Goal: Task Accomplishment & Management: Manage account settings

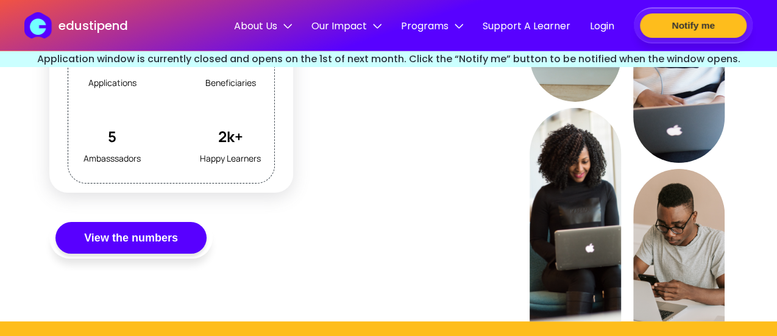
scroll to position [1299, 0]
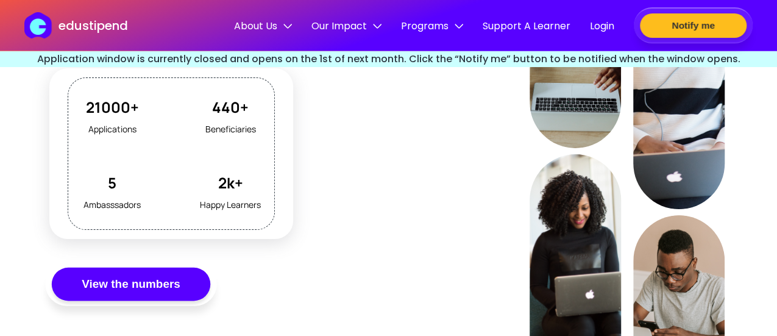
click at [177, 281] on button "View the numbers" at bounding box center [131, 285] width 158 height 34
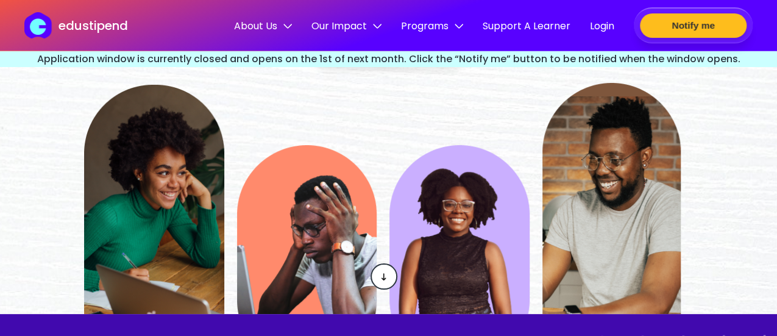
scroll to position [0, 0]
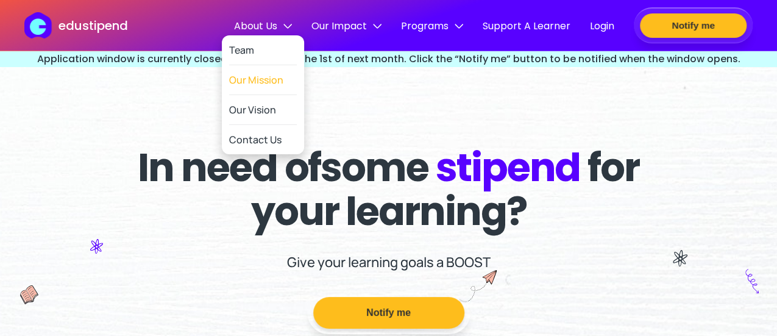
click at [258, 81] on link "Our Mission" at bounding box center [263, 80] width 68 height 30
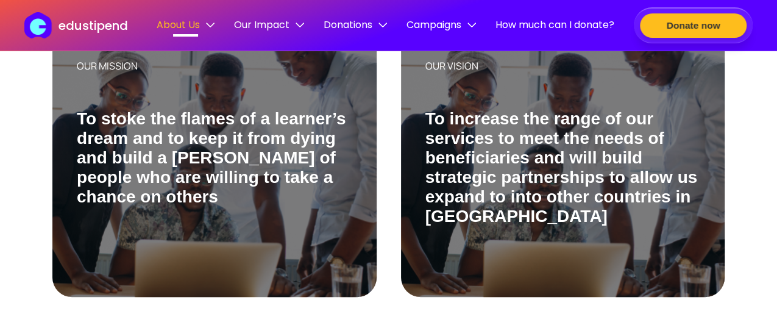
scroll to position [232, 0]
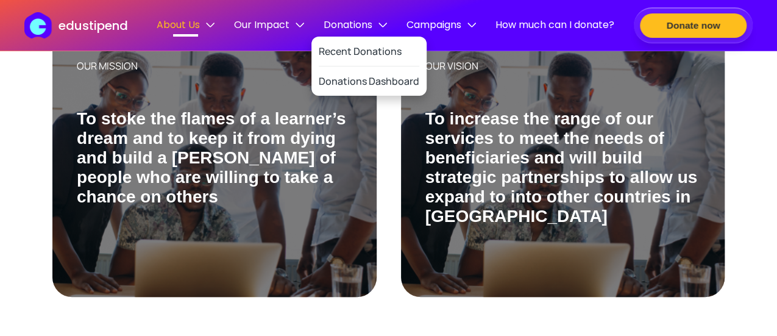
click at [330, 20] on span "Donations" at bounding box center [355, 24] width 63 height 15
click at [347, 40] on link "Recent Donations" at bounding box center [369, 52] width 101 height 30
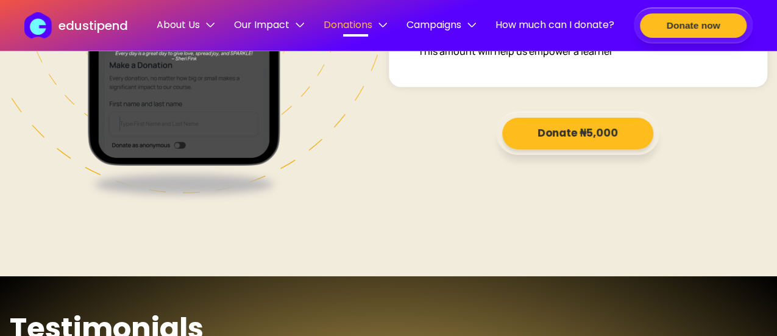
scroll to position [2027, 0]
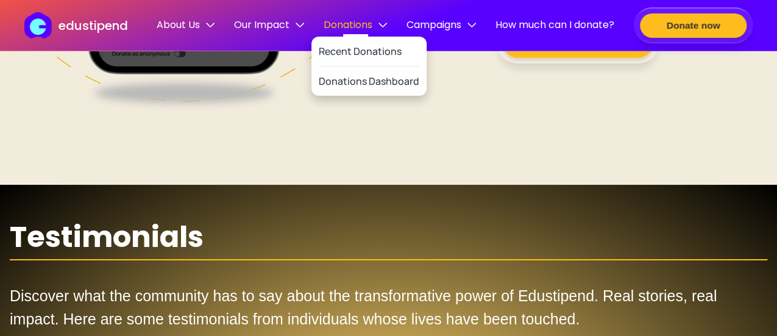
click at [358, 26] on span "Donations" at bounding box center [355, 24] width 63 height 15
click at [360, 86] on link "Donations Dashboard" at bounding box center [369, 80] width 101 height 29
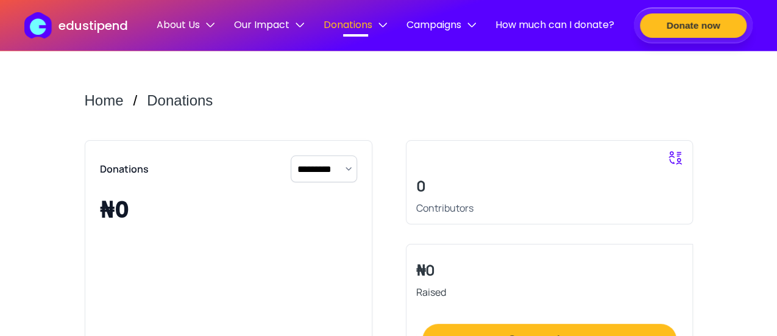
click at [430, 16] on header "edustipend About Us Team Our Mission Our Vision Contact Us Our Impact Overview …" at bounding box center [388, 25] width 777 height 51
click at [435, 24] on span "Campaigns" at bounding box center [441, 24] width 69 height 15
click at [449, 54] on link "Support A Learner" at bounding box center [443, 51] width 83 height 29
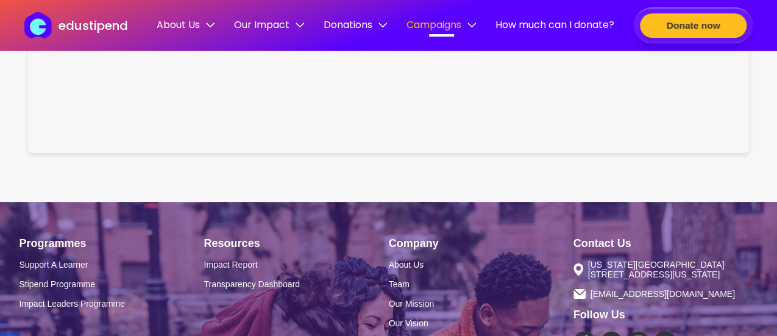
scroll to position [1837, 0]
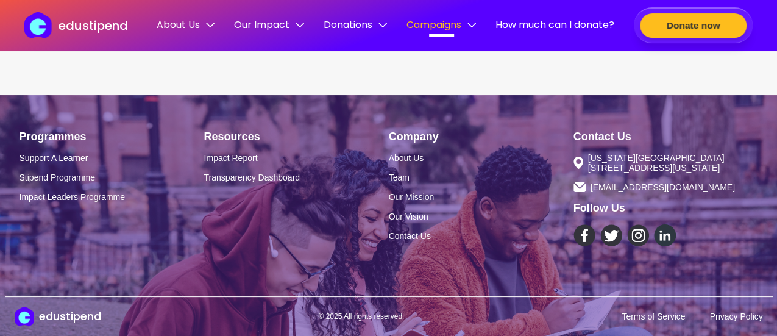
click at [110, 25] on p "edustipend" at bounding box center [93, 25] width 69 height 18
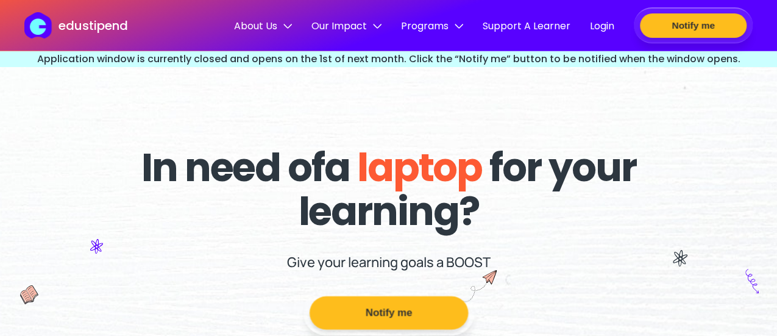
click at [382, 304] on button "Notify me" at bounding box center [388, 313] width 158 height 34
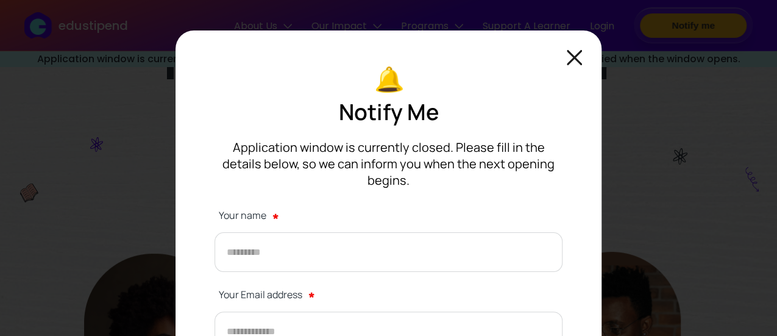
scroll to position [153, 0]
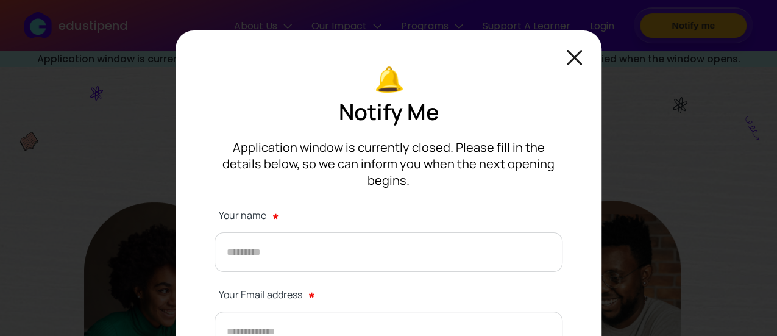
click at [578, 56] on img at bounding box center [574, 57] width 15 height 15
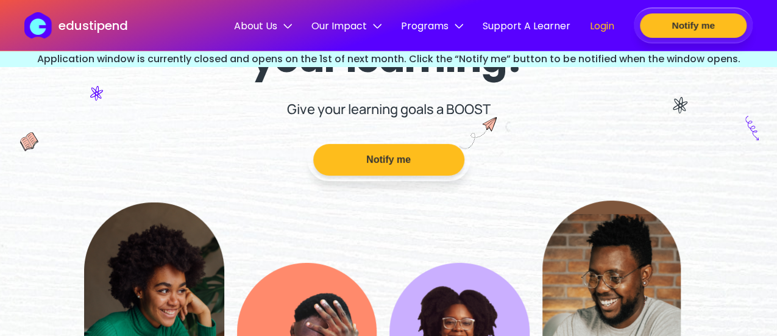
click at [599, 24] on span "Login" at bounding box center [602, 25] width 24 height 15
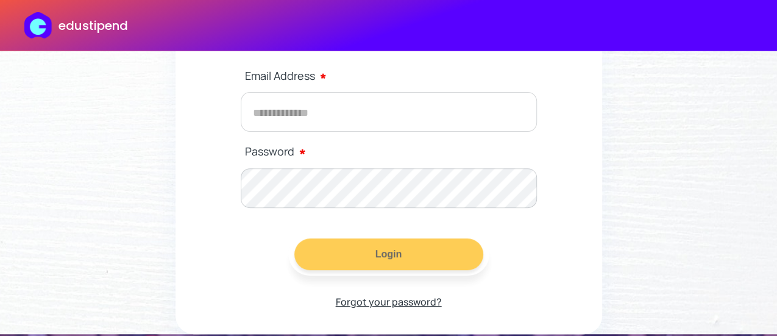
scroll to position [163, 0]
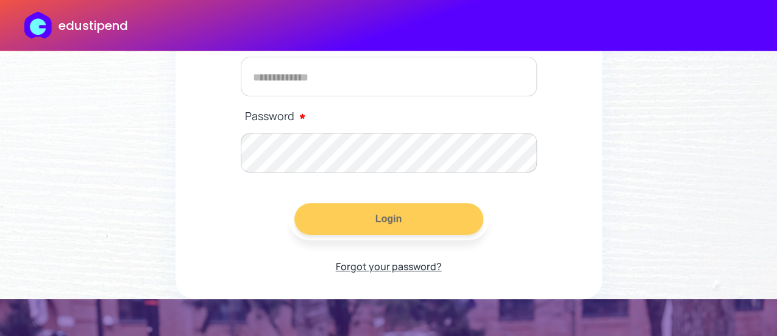
click at [377, 268] on p "Forgot your password?" at bounding box center [389, 266] width 106 height 18
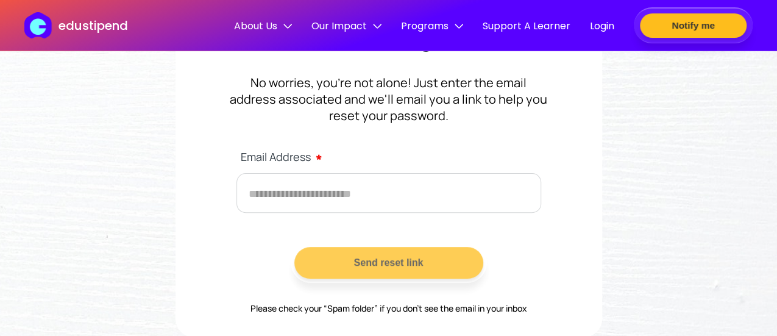
scroll to position [121, 0]
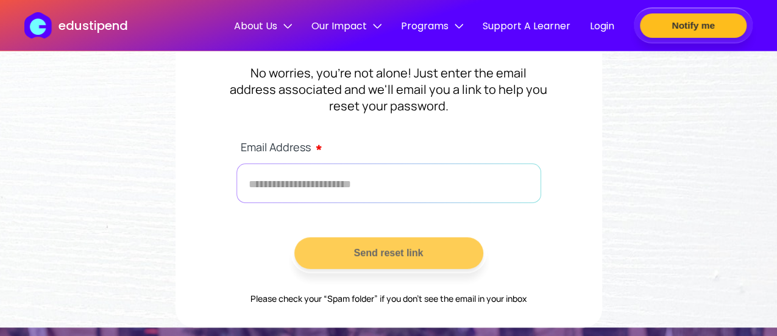
click at [426, 171] on input "text" at bounding box center [389, 183] width 305 height 40
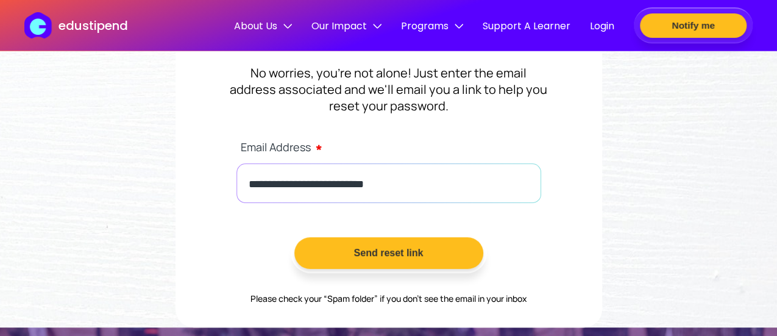
type input "**********"
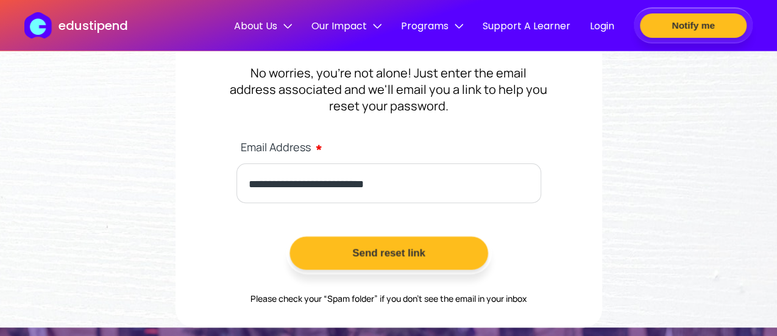
click at [395, 247] on button "Send reset link" at bounding box center [389, 254] width 199 height 34
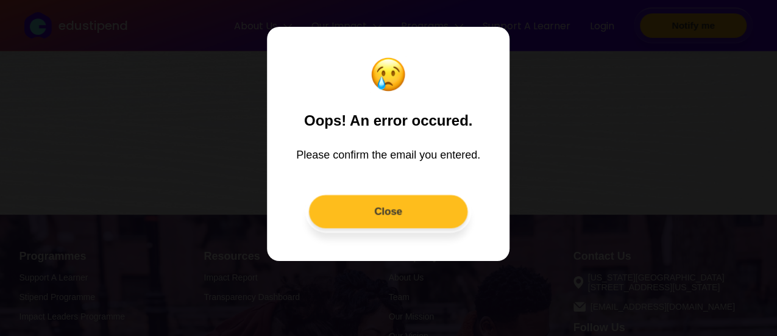
click at [363, 214] on button "Close" at bounding box center [388, 211] width 158 height 34
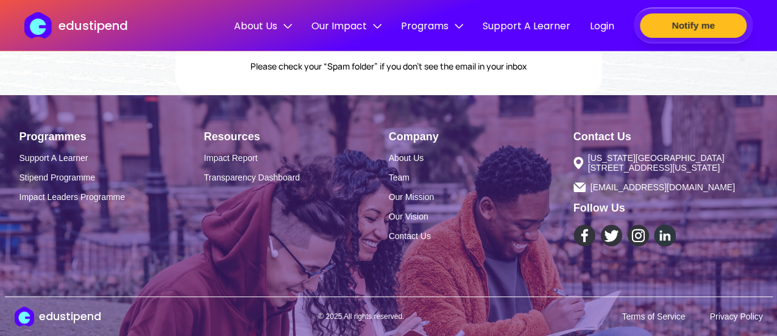
scroll to position [361, 0]
click at [603, 30] on span "Login" at bounding box center [602, 25] width 24 height 15
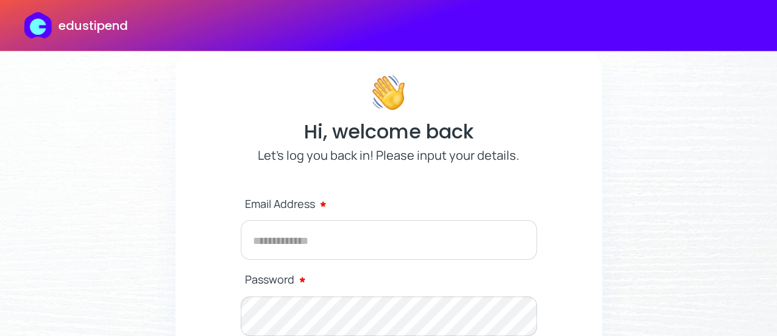
drag, startPoint x: 774, startPoint y: 77, endPoint x: 780, endPoint y: 169, distance: 92.2
click at [777, 169] on html "edustipend Hi, welcome back Let’s log you back in! Please input your details. E…" at bounding box center [388, 168] width 777 height 336
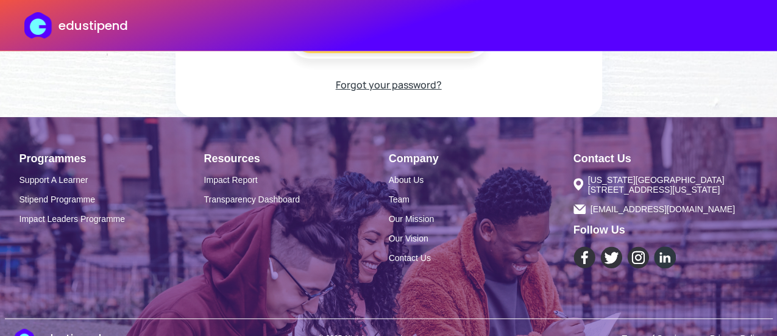
scroll to position [346, 0]
click at [69, 203] on link "Stipend Programme" at bounding box center [112, 199] width 185 height 10
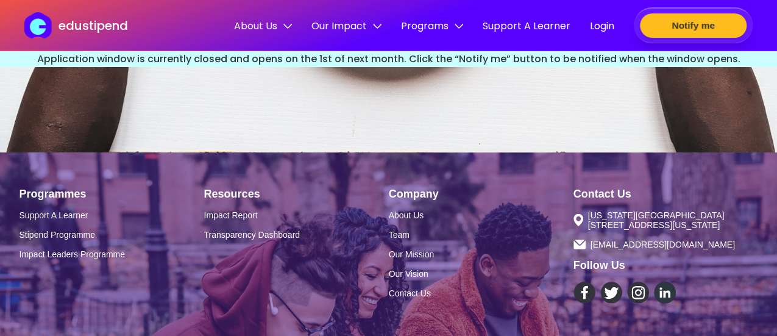
scroll to position [3893, 0]
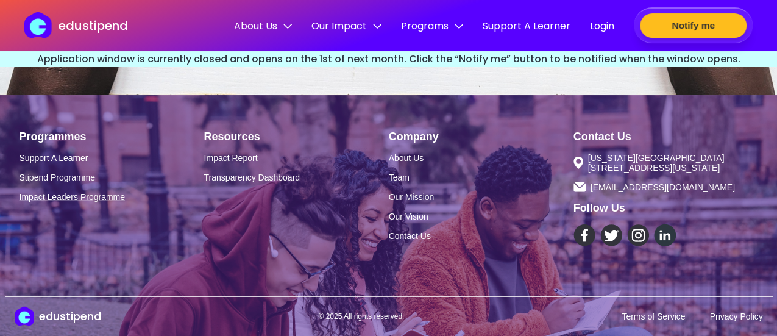
click at [66, 192] on link "Impact Leaders Programme" at bounding box center [112, 197] width 185 height 10
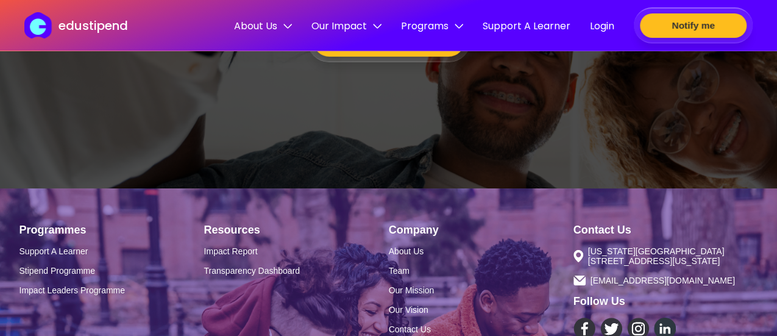
scroll to position [4395, 0]
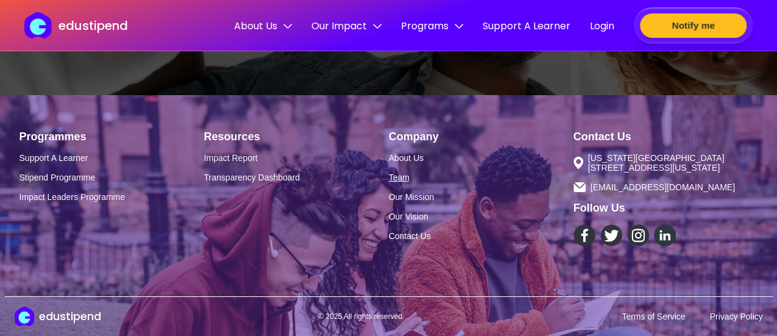
click at [400, 175] on link "Team" at bounding box center [481, 178] width 185 height 10
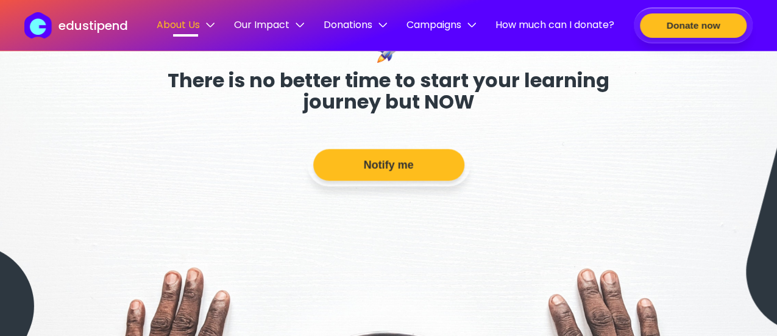
scroll to position [1128, 0]
